Goal: Task Accomplishment & Management: Manage account settings

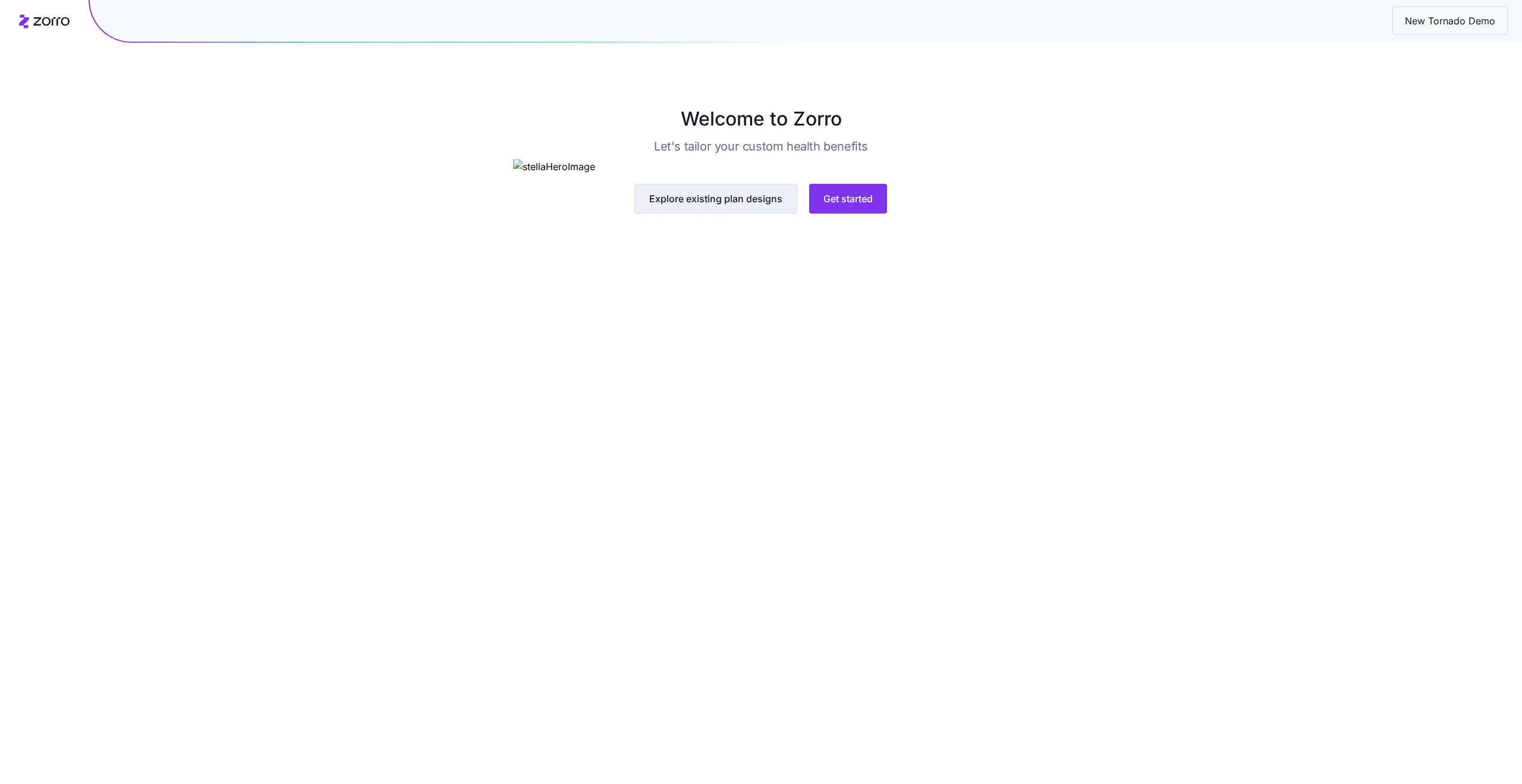
click at [732, 206] on span "Explore existing plan designs" at bounding box center [716, 198] width 134 height 14
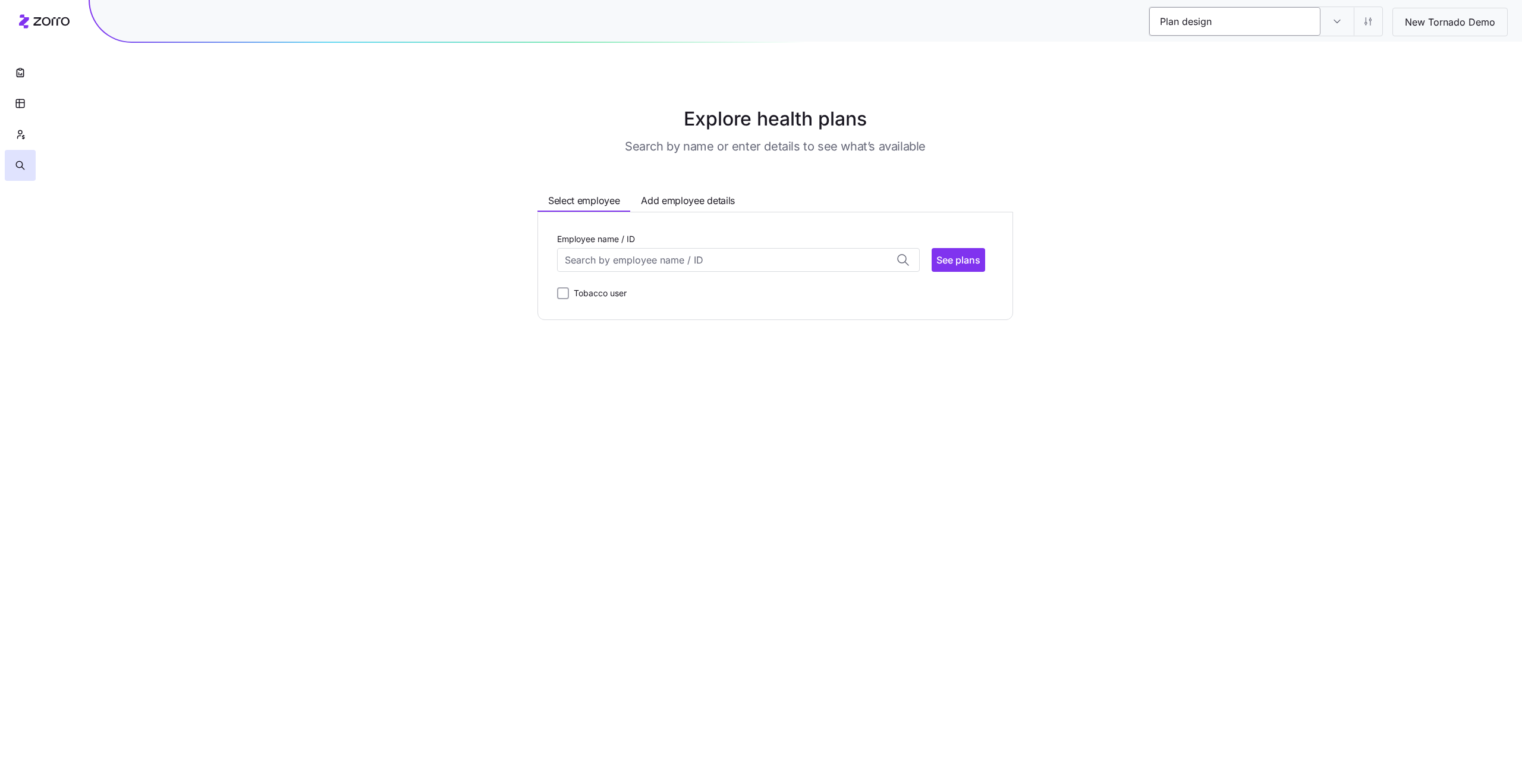
click at [1243, 17] on input "Plan design" at bounding box center [1235, 21] width 171 height 28
click at [1333, 25] on input "Plan design" at bounding box center [1337, 21] width 33 height 28
click at [1343, 224] on main "Explore health plans Search by name or enter details to see what’s available Se…" at bounding box center [761, 392] width 1522 height 784
click at [1194, 24] on input "Plan design" at bounding box center [1235, 21] width 171 height 28
click at [1343, 24] on input "Plan design" at bounding box center [1337, 21] width 33 height 28
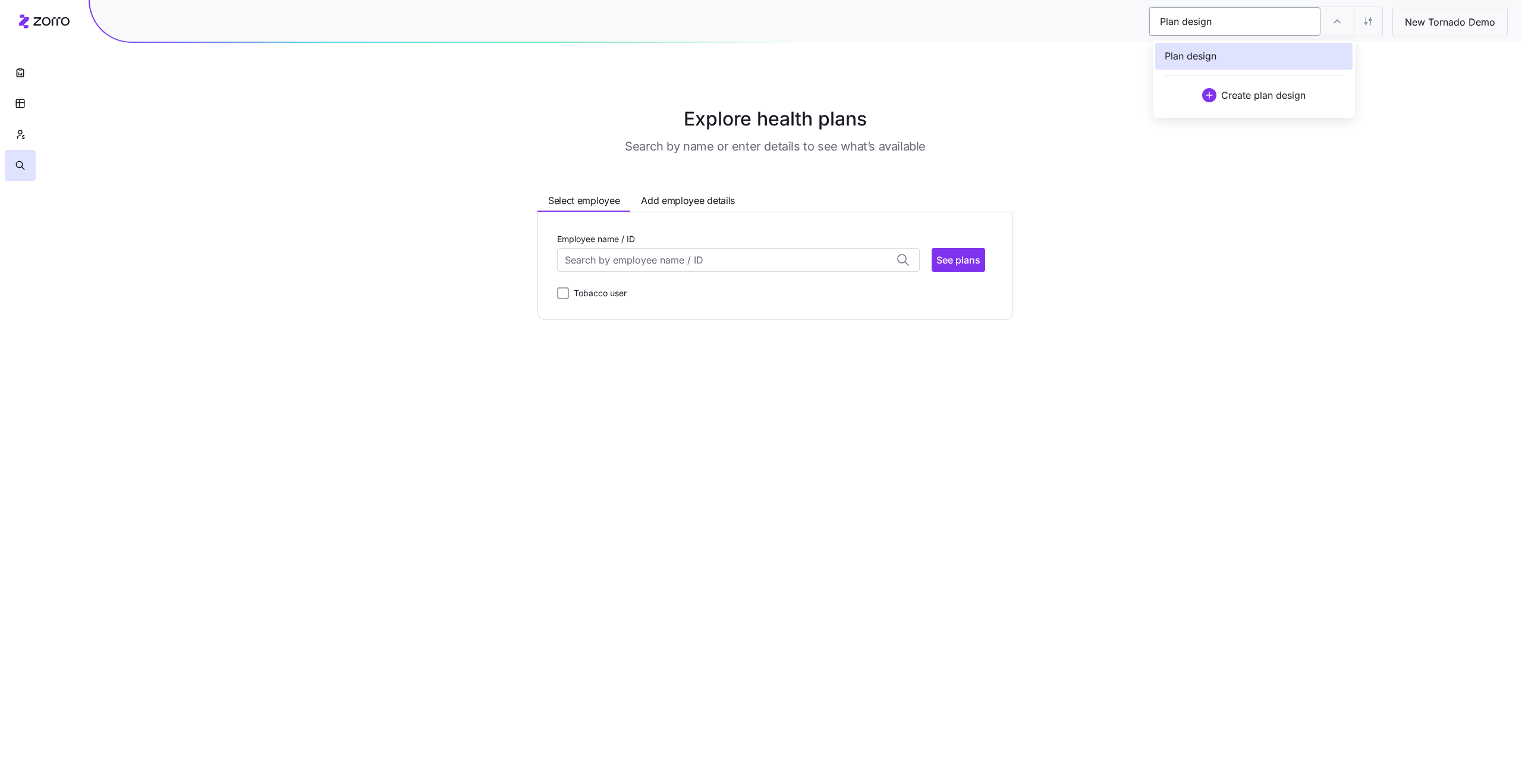
click at [1282, 26] on input "Plan design" at bounding box center [1235, 21] width 171 height 28
click at [1227, 142] on main "Explore health plans Search by name or enter details to see what’s available Se…" at bounding box center [761, 392] width 1522 height 784
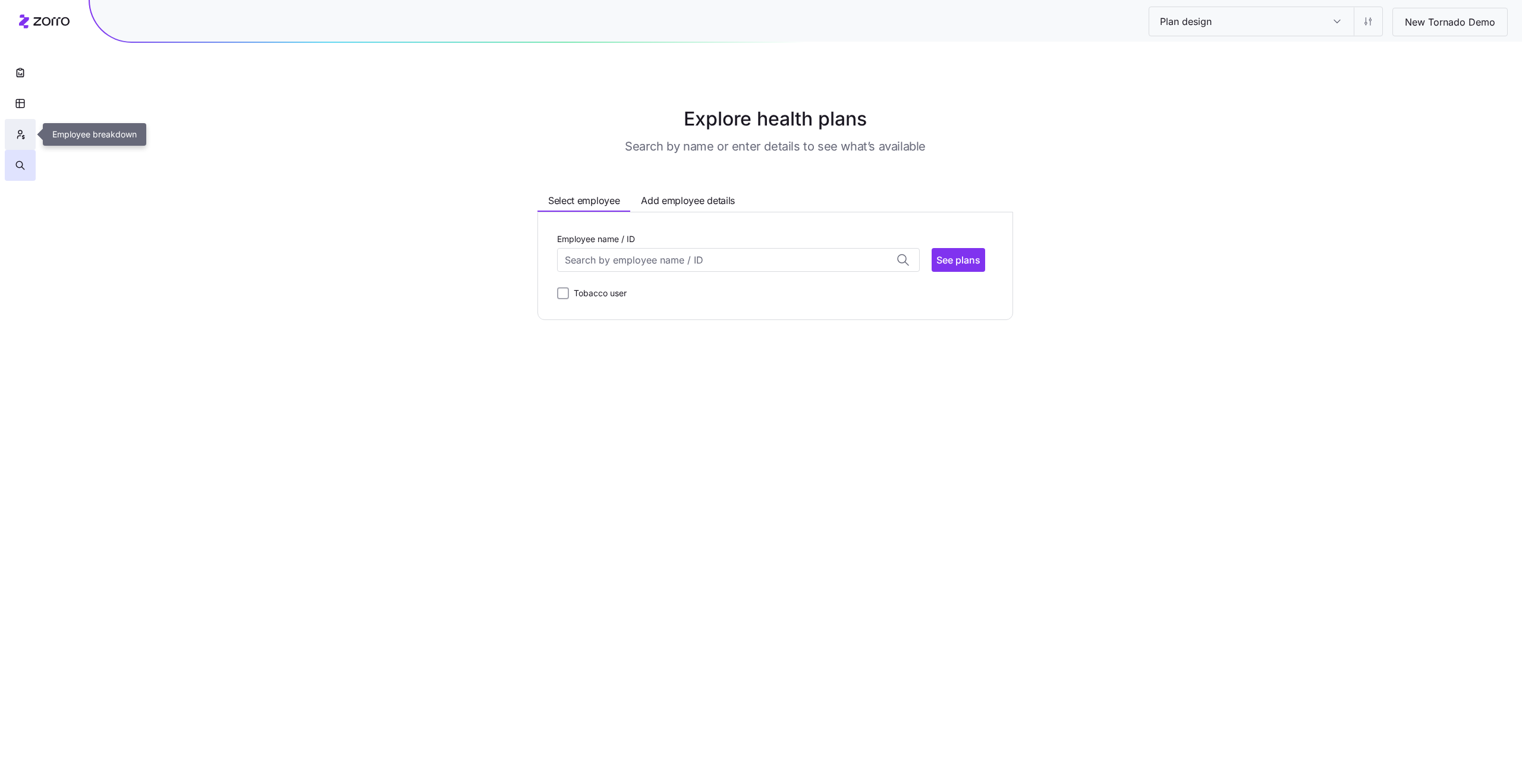
click at [18, 128] on icon "button" at bounding box center [20, 133] width 11 height 12
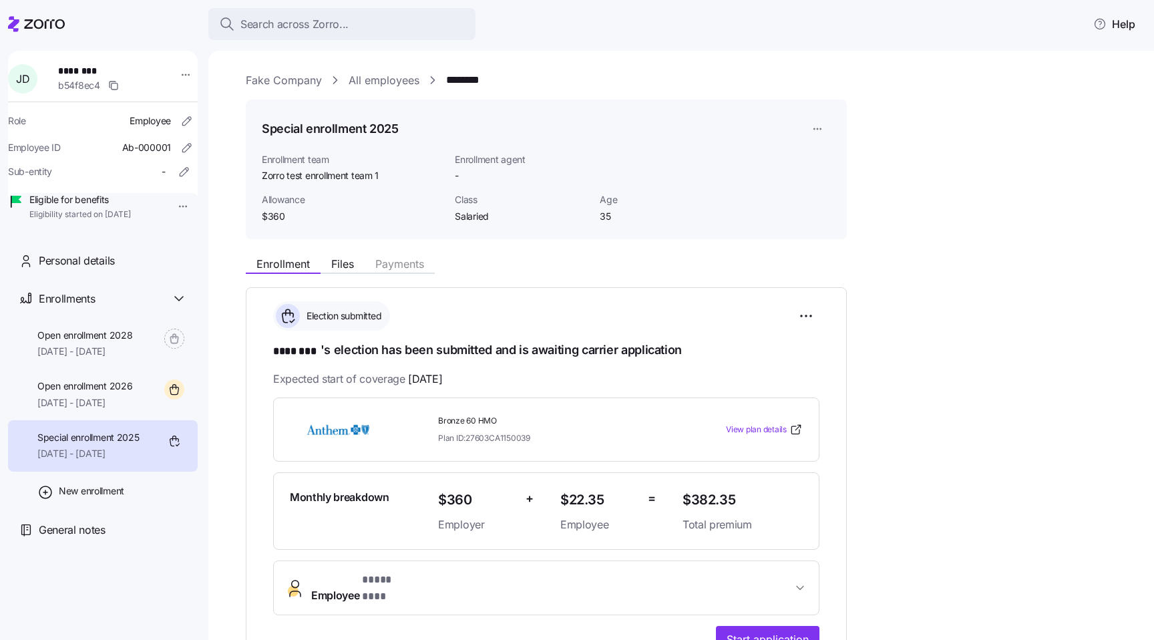
click at [593, 88] on div "**********" at bounding box center [691, 513] width 890 height 883
click at [502, 77] on div "Fake Company All employees ********" at bounding box center [691, 80] width 890 height 17
click at [142, 412] on div "Open enrollment 2026 01/01/2026 - 12/31/2026" at bounding box center [103, 394] width 190 height 51
